Goal: Find specific page/section: Find specific page/section

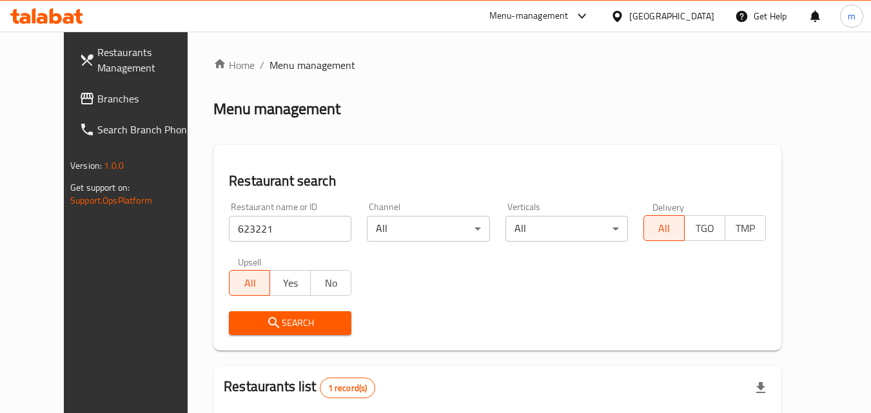
click at [707, 19] on div "Kuwait" at bounding box center [671, 16] width 85 height 14
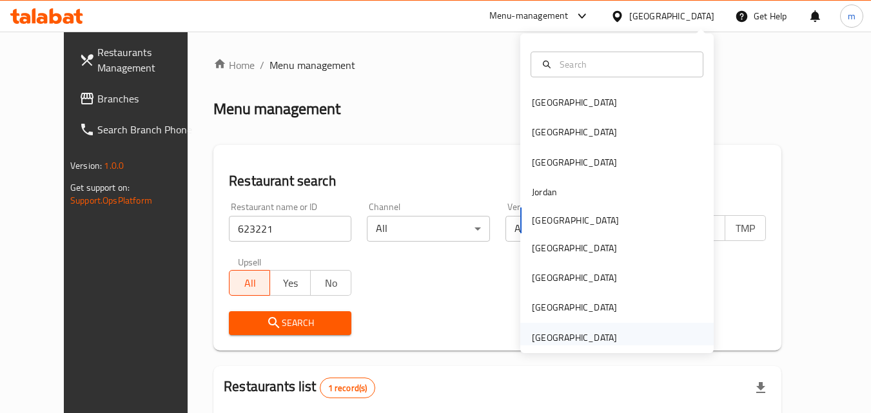
click at [668, 335] on div "[GEOGRAPHIC_DATA]" at bounding box center [616, 338] width 193 height 30
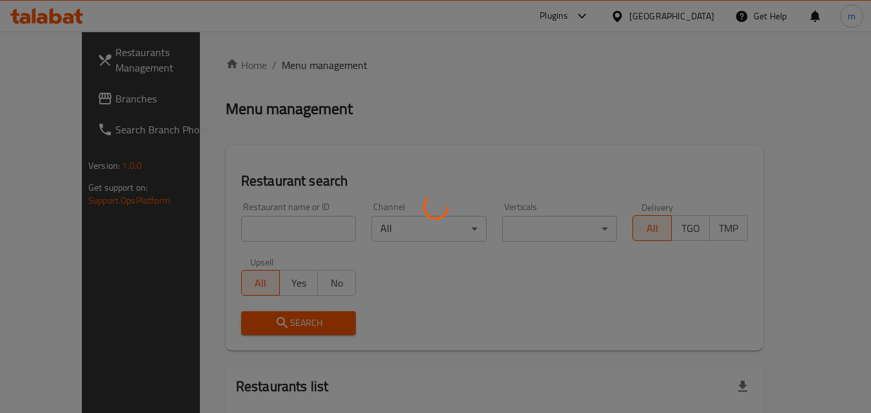
click at [66, 106] on div at bounding box center [435, 206] width 871 height 413
drag, startPoint x: 66, startPoint y: 106, endPoint x: 45, endPoint y: 87, distance: 27.8
click at [45, 87] on div at bounding box center [435, 206] width 871 height 413
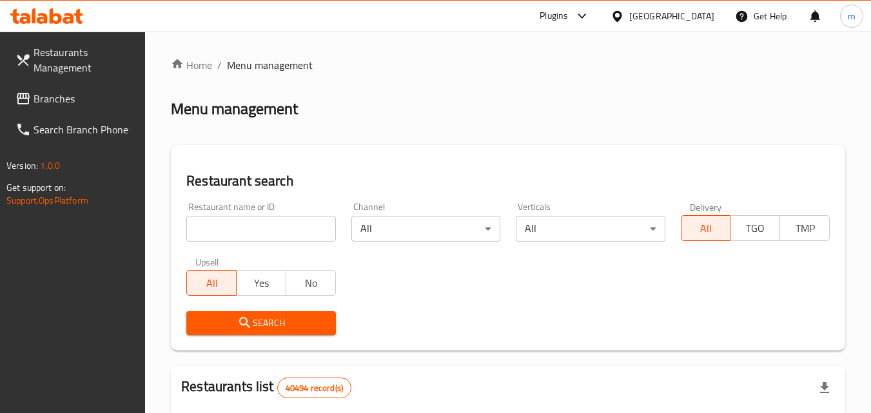
click at [47, 97] on span "Branches" at bounding box center [85, 98] width 102 height 15
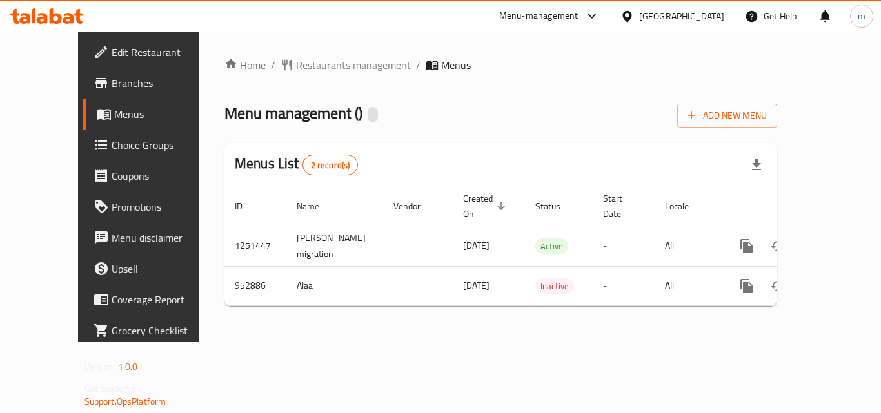
click at [296, 59] on span "Restaurants management" at bounding box center [353, 64] width 115 height 15
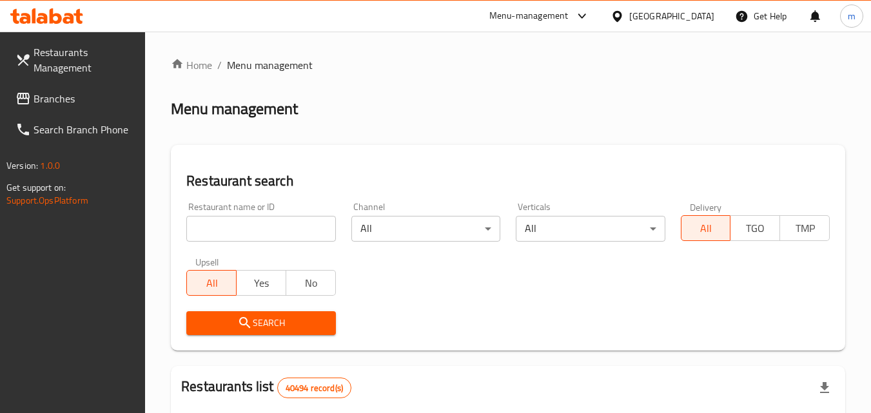
click at [254, 222] on div at bounding box center [435, 206] width 871 height 413
click at [254, 222] on input "search" at bounding box center [260, 229] width 149 height 26
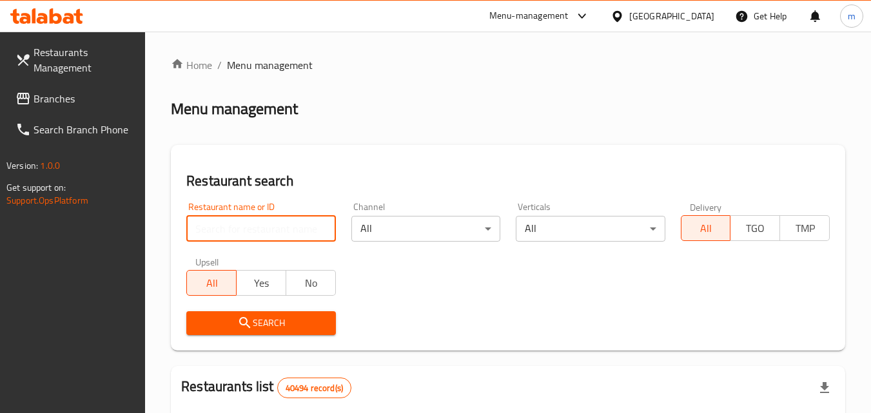
paste input "659448"
type input "659448"
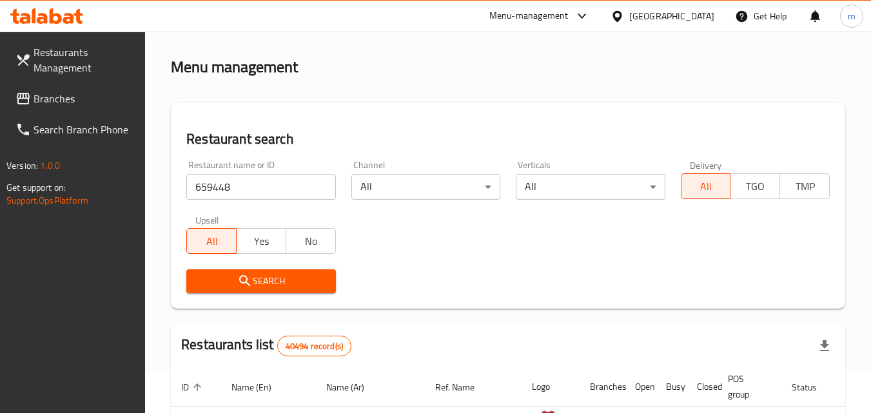
scroll to position [64, 0]
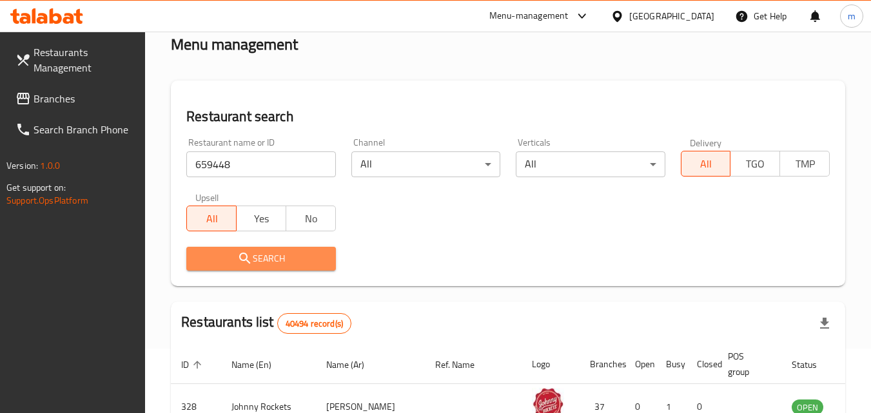
click at [263, 249] on button "Search" at bounding box center [260, 259] width 149 height 24
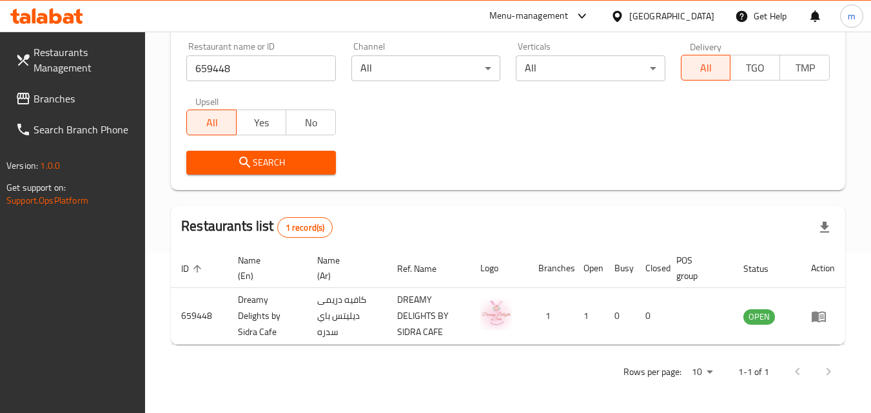
scroll to position [162, 0]
